Goal: Transaction & Acquisition: Purchase product/service

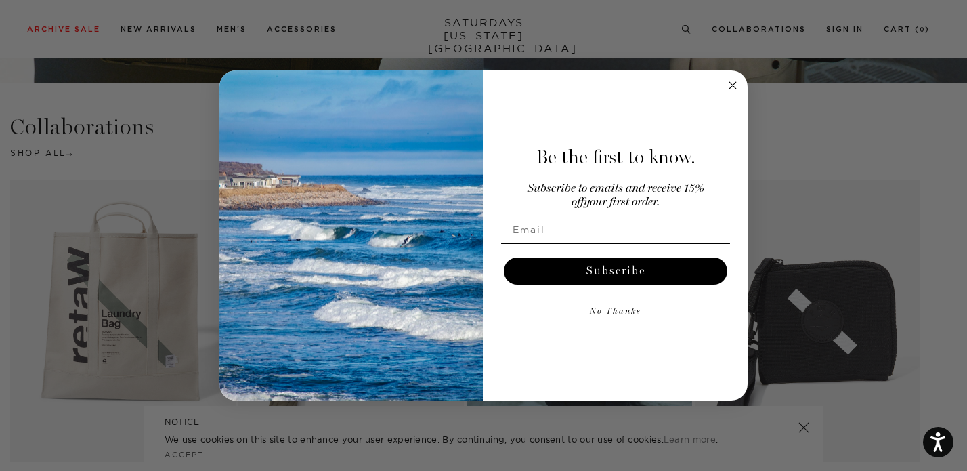
scroll to position [2290, 0]
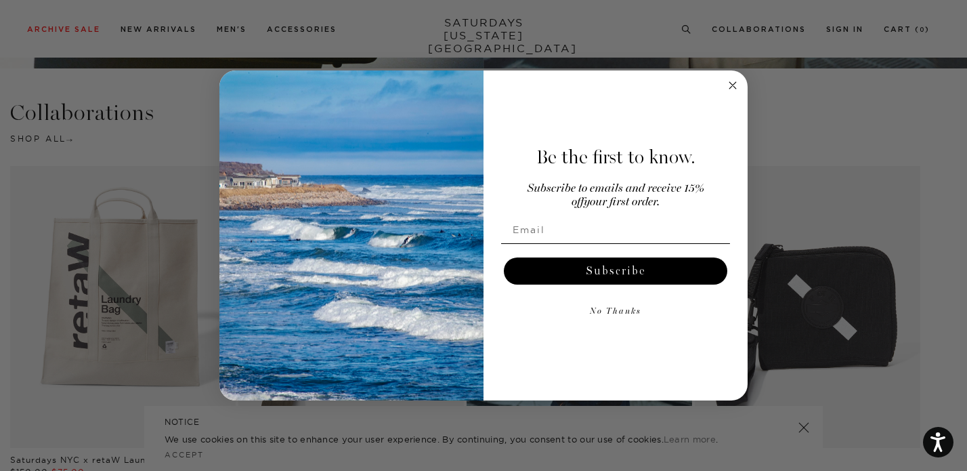
click at [734, 85] on circle "Close dialog" at bounding box center [733, 85] width 16 height 16
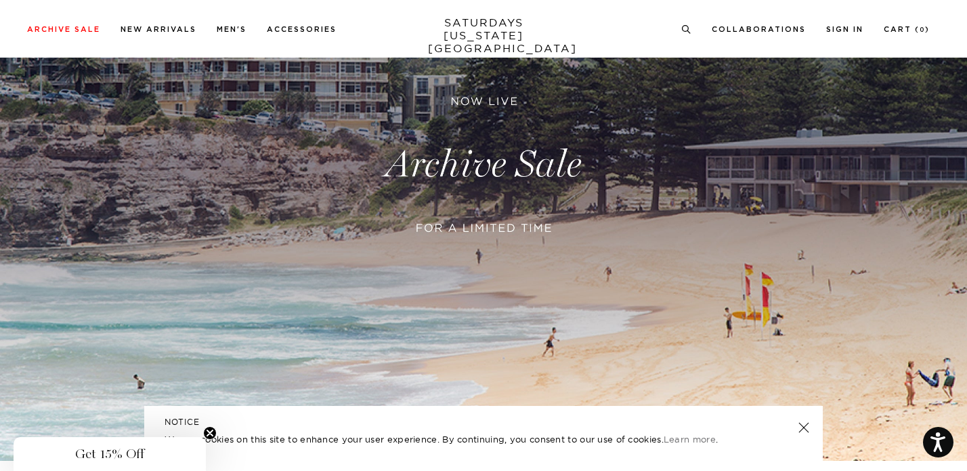
scroll to position [86, 0]
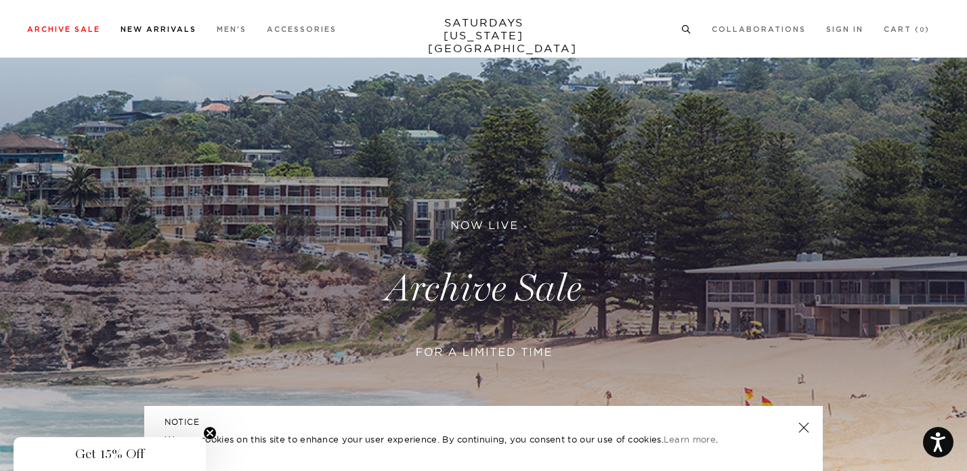
click at [150, 30] on link "New Arrivals" at bounding box center [159, 29] width 76 height 7
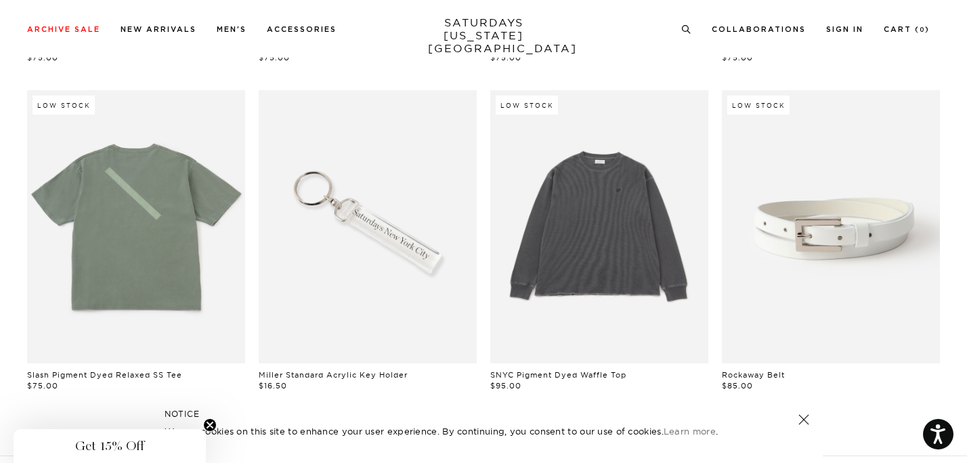
scroll to position [1064, 0]
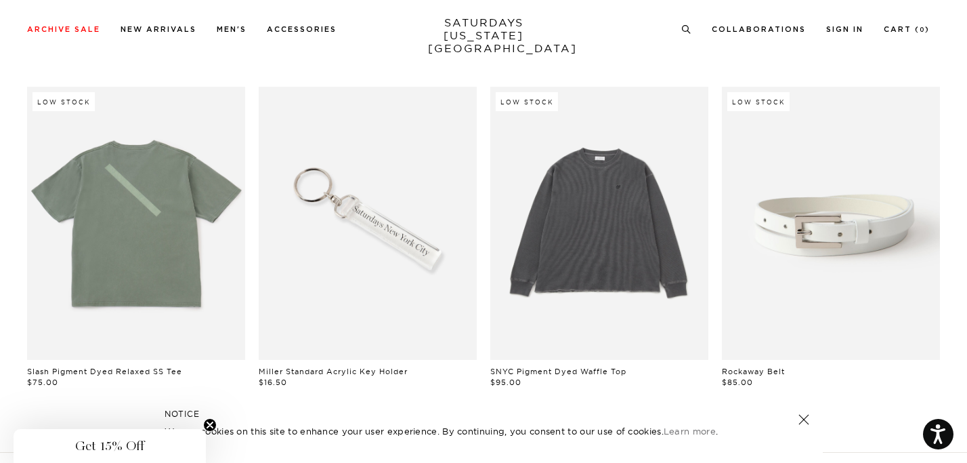
click at [808, 421] on link at bounding box center [803, 419] width 19 height 19
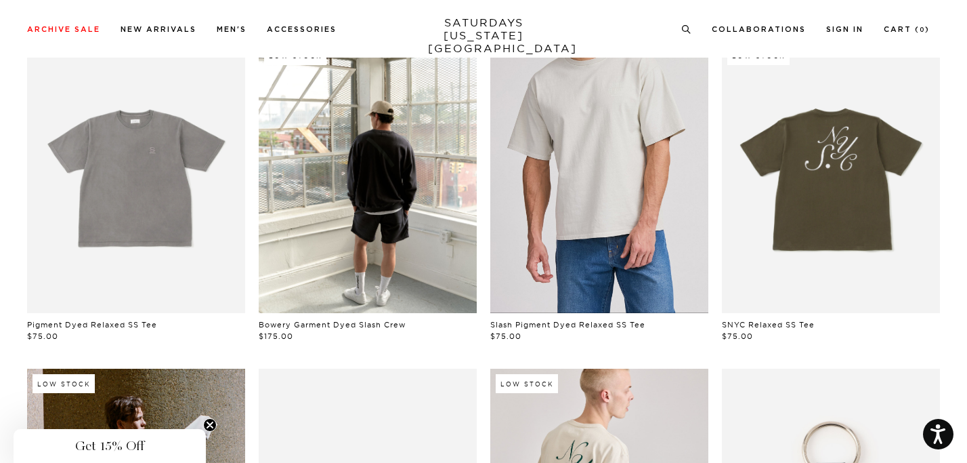
scroll to position [0, 0]
